Goal: Information Seeking & Learning: Check status

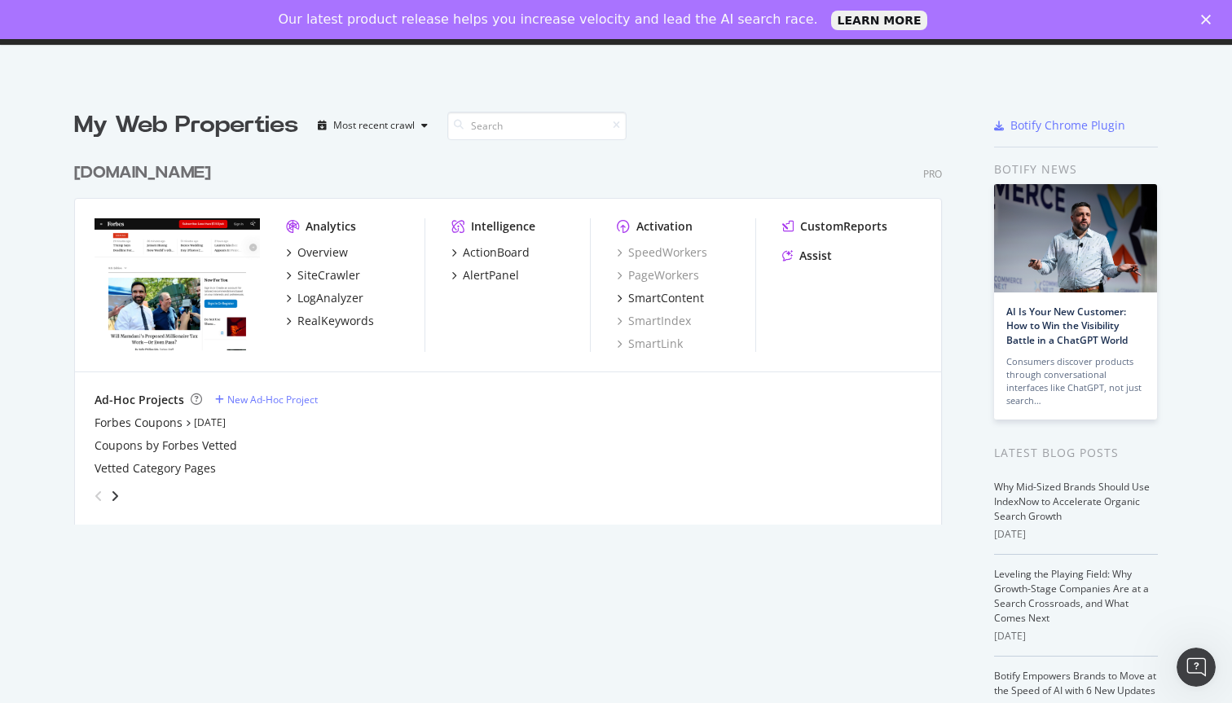
click at [320, 211] on div "Analytics Overview SiteCrawler LogAnalyzer RealKeywords Intelligence ActionBoar…" at bounding box center [508, 286] width 866 height 174
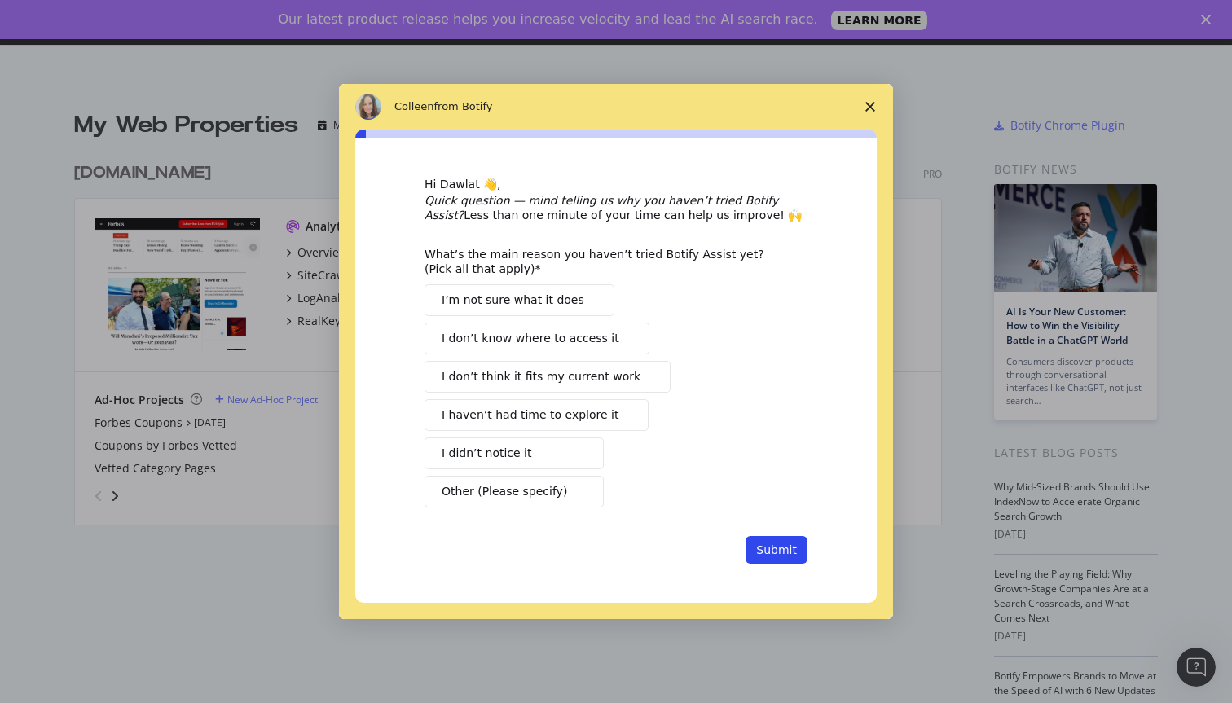
click at [312, 249] on div "Intercom messenger" at bounding box center [616, 351] width 1232 height 703
click at [872, 109] on polygon "Close survey" at bounding box center [870, 107] width 10 height 10
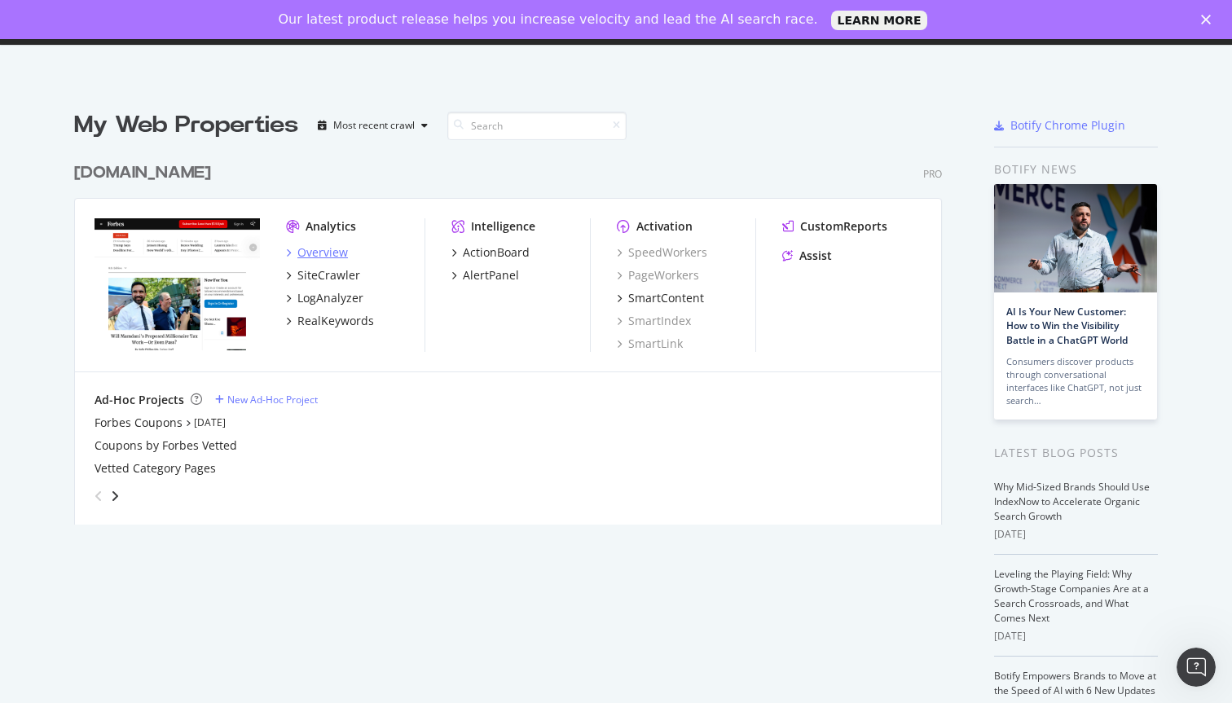
click at [325, 257] on div "Overview" at bounding box center [322, 252] width 51 height 16
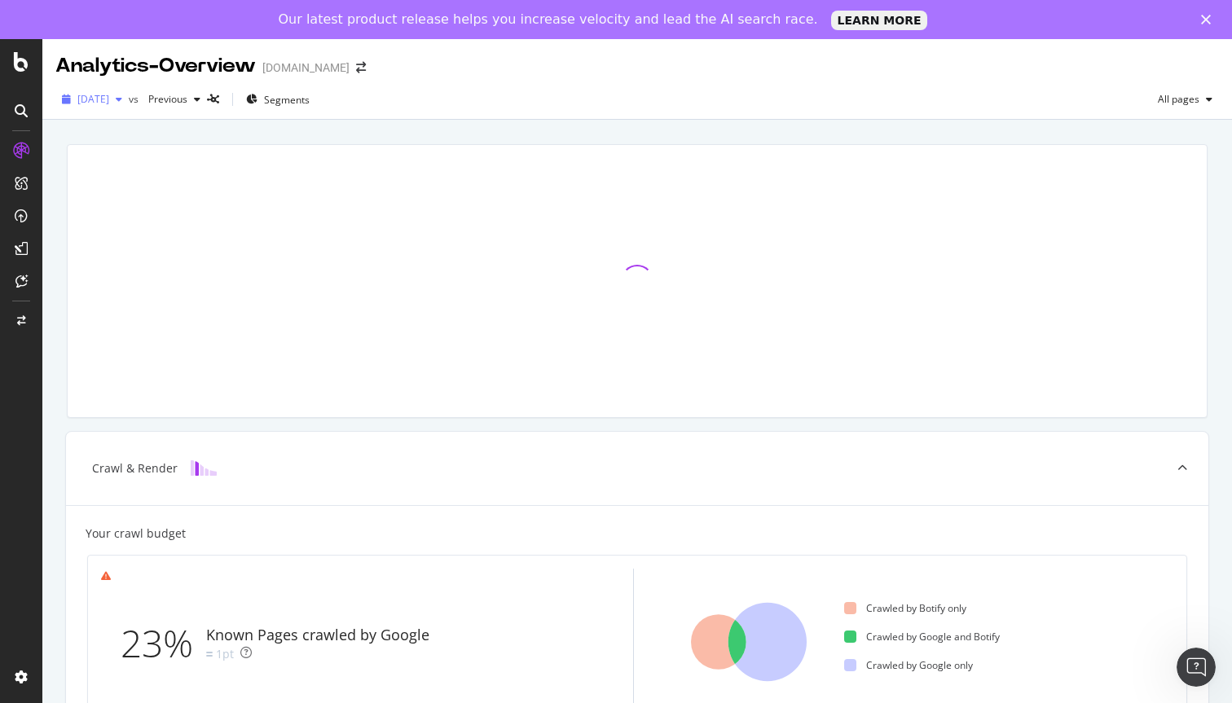
click at [129, 102] on div "button" at bounding box center [119, 99] width 20 height 10
